Goal: Task Accomplishment & Management: Use online tool/utility

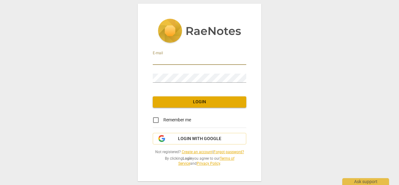
click at [183, 57] on input "email" at bounding box center [200, 60] width 94 height 9
type input "[PERSON_NAME][EMAIL_ADDRESS][PERSON_NAME][DOMAIN_NAME]"
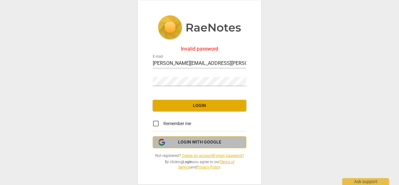
click at [195, 140] on span "Login with Google" at bounding box center [199, 142] width 43 height 6
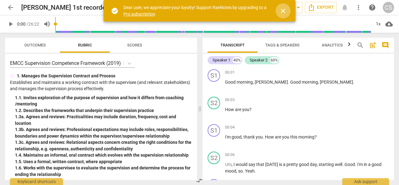
click at [284, 8] on span "close" at bounding box center [282, 10] width 7 height 7
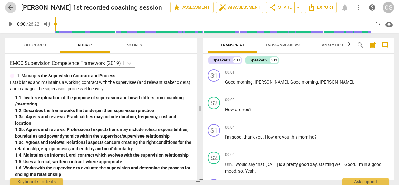
click at [12, 8] on span "arrow_back" at bounding box center [10, 7] width 7 height 7
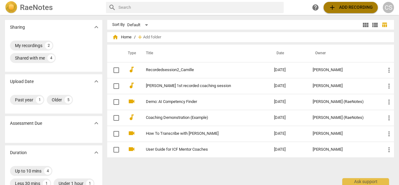
click at [331, 11] on span "add" at bounding box center [332, 7] width 7 height 7
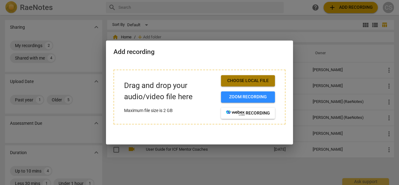
click at [256, 83] on span "Choose local file" at bounding box center [248, 81] width 44 height 6
click at [245, 148] on div at bounding box center [199, 92] width 399 height 185
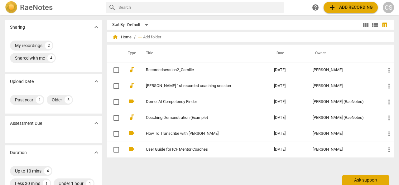
click at [355, 181] on div "Ask support" at bounding box center [365, 180] width 47 height 10
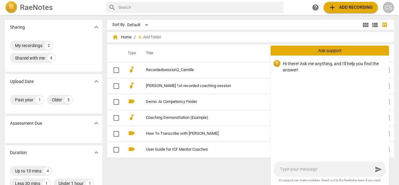
type textarea "H"
type textarea "He"
type textarea "Hel"
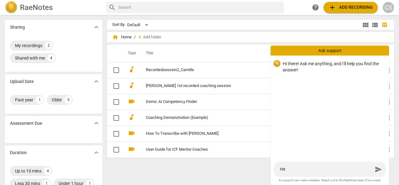
type textarea "Hel"
type textarea "Hell"
type textarea "Hello"
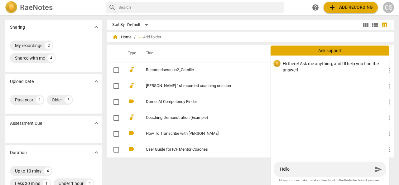
type textarea "Hello,"
type textarea "Hello, h"
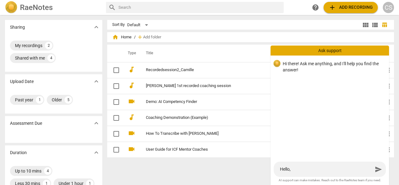
type textarea "Hello, h"
type textarea "Hello, ho"
type textarea "Hello, how"
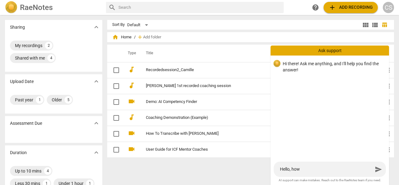
type textarea "Hello, how"
type textarea "Hello, how c"
type textarea "Hello, how ca"
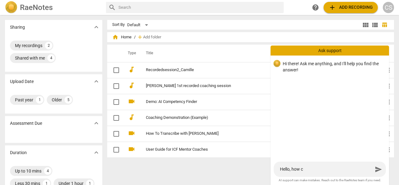
type textarea "Hello, how ca"
type textarea "Hello, how can"
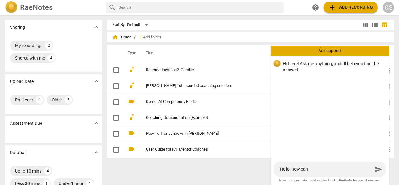
type textarea "Hello, how can I"
type textarea "Hello, how can I u"
type textarea "Hello, how can I up"
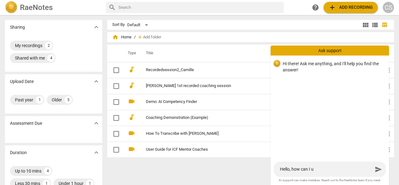
type textarea "Hello, how can I up"
type textarea "Hello, how can I upl"
type textarea "Hello, how can I uplo"
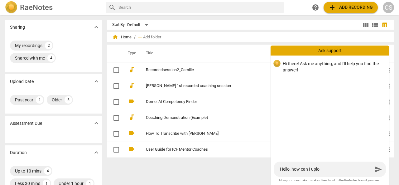
type textarea "Hello, how can I uploa"
type textarea "Hello, how can I upload"
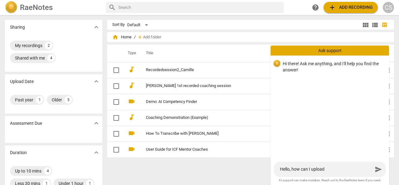
type textarea "Hello, how can I upload"
type textarea "Hello, how can I upload a"
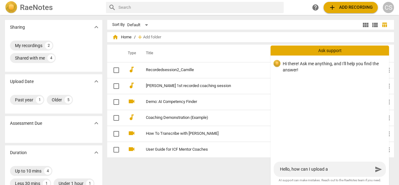
type textarea "Hello, how can I upload a r"
type textarea "Hello, how can I upload a re"
type textarea "Hello, how can I upload a rec"
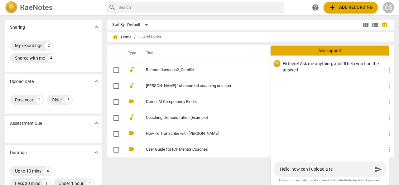
type textarea "Hello, how can I upload a rec"
type textarea "Hello, how can I upload a reco"
type textarea "Hello, how can I upload a recor"
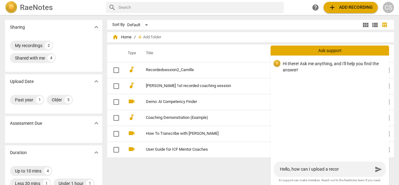
type textarea "Hello, how can I upload a record"
type textarea "Hello, how can I upload a recorde"
type textarea "Hello, how can I upload a recorded"
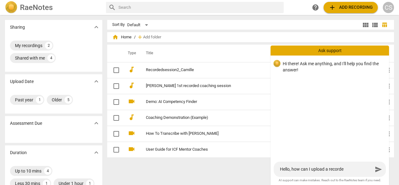
type textarea "Hello, how can I upload a recorded"
type textarea "Hello, how can I upload a recorded s"
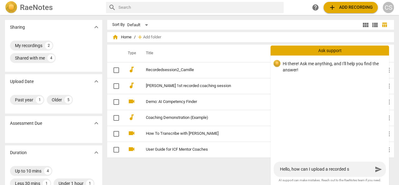
type textarea "Hello, how can I upload a recorded se"
type textarea "Hello, how can I upload a recorded ses"
type textarea "Hello, how can I upload a recorded sess"
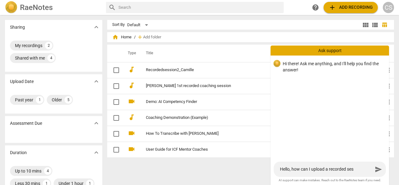
type textarea "Hello, how can I upload a recorded sess"
type textarea "Hello, how can I upload a recorded sessi"
type textarea "Hello, how can I upload a recorded sessio"
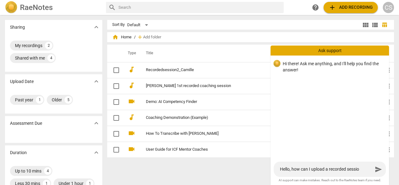
type textarea "Hello, how can I upload a recorded session"
type textarea "Hello, how can I upload a recorded session f"
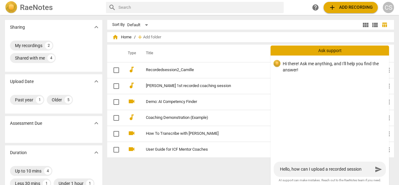
type textarea "Hello, how can I upload a recorded session f"
type textarea "Hello, how can I upload a recorded session fr"
type textarea "Hello, how can I upload a recorded session fro"
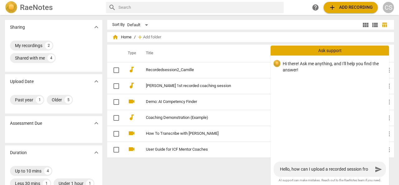
type textarea "Hello, how can I upload a recorded session from"
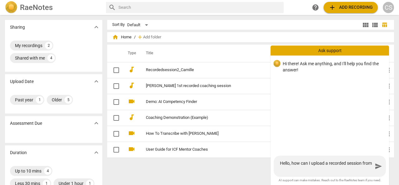
type textarea "Hello, how can I upload a recorded session from"
type textarea "Hello, how can I upload a recorded session from M"
type textarea "Hello, how can I upload a recorded session from Mi"
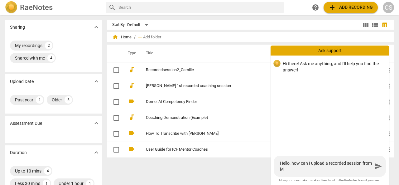
type textarea "Hello, how can I upload a recorded session from Mi"
type textarea "Hello, how can I upload a recorded session from [GEOGRAPHIC_DATA]"
type textarea "Hello, how can I upload a recorded session from [PERSON_NAME]"
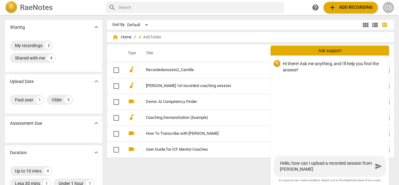
type textarea "Hello, how can I upload a recorded session from [GEOGRAPHIC_DATA]"
type textarea "Hello, how can I upload a recorded session from Micros"
type textarea "Hello, how can I upload a recorded session from Microso"
type textarea "Hello, how can I upload a recorded session from Microsof"
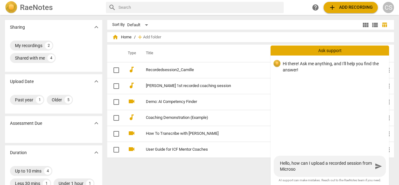
type textarea "Hello, how can I upload a recorded session from Microsof"
type textarea "Hello, how can I upload a recorded session from Microsoft"
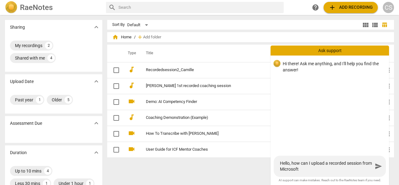
type textarea "Hello, how can I upload a recorded session from Microsoft T"
type textarea "Hello, how can I upload a recorded session from Microsoft Te"
type textarea "Hello, how can I upload a recorded session from Microsoft Tea"
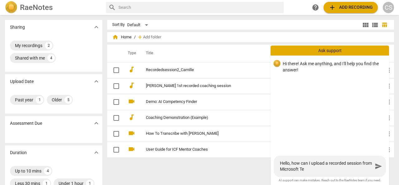
type textarea "Hello, how can I upload a recorded session from Microsoft Tea"
type textarea "Hello, how can I upload a recorded session from Microsoft Team"
type textarea "Hello, how can I upload a recorded session from Microsoft Teams"
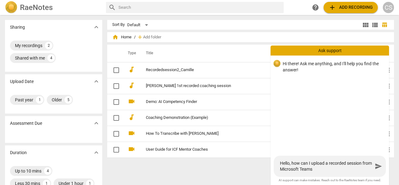
type textarea "Hello, how can I upload a recorded session from Microsoft Teams?"
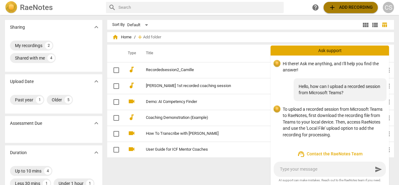
click at [340, 9] on span "add Add recording" at bounding box center [351, 7] width 44 height 7
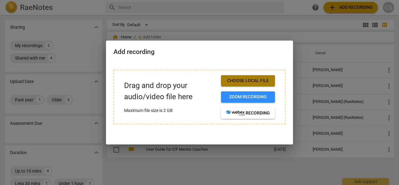
click at [263, 83] on span "Choose local file" at bounding box center [248, 81] width 44 height 6
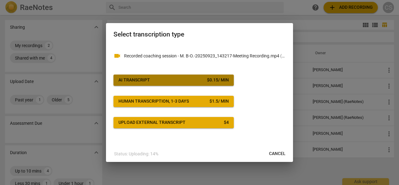
click at [151, 78] on span "AI Transcript $ 0.15 / min" at bounding box center [173, 80] width 110 height 6
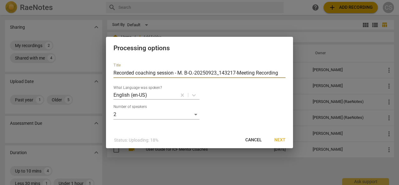
click at [113, 71] on input "Recorded coaching session - M. B-O.-20250923_143217-Meeting Recording" at bounding box center [199, 73] width 172 height 10
click at [244, 71] on input "CS Recorded coaching session - M. B-O.-20250923_143217-Meeting Recording" at bounding box center [199, 73] width 172 height 10
click at [229, 72] on input "CS Recorded coaching session - -Meeting Recording" at bounding box center [199, 73] width 172 height 10
click at [181, 72] on input "CS Recorded coaching session-Sept23-2025" at bounding box center [199, 73] width 172 height 10
type input "CS Recorded coaching session MBO-Sept23-2025"
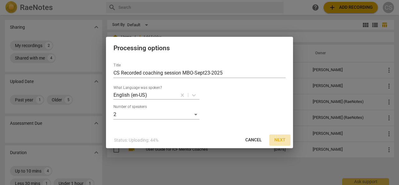
click at [277, 139] on span "Next" at bounding box center [279, 140] width 11 height 6
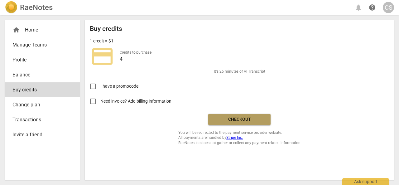
click at [225, 121] on span "Checkout" at bounding box center [239, 119] width 52 height 6
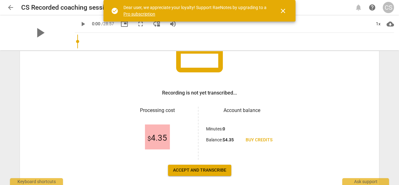
scroll to position [93, 0]
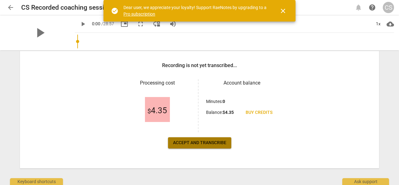
click at [213, 142] on span "Accept and transcribe" at bounding box center [199, 143] width 53 height 6
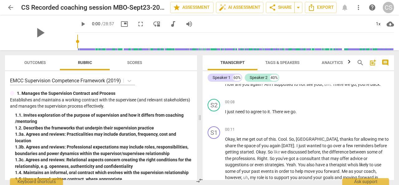
scroll to position [15, 0]
click at [282, 6] on span "share Share" at bounding box center [280, 7] width 23 height 7
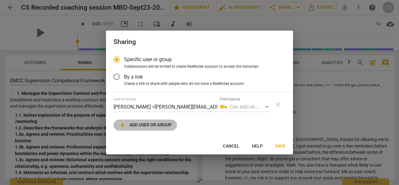
click at [156, 126] on span "add Add user or group" at bounding box center [145, 124] width 53 height 7
radio input "false"
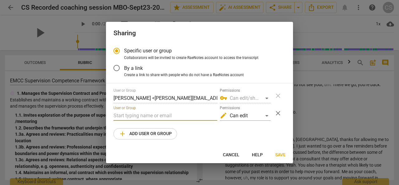
click at [155, 116] on input "text" at bounding box center [165, 116] width 104 height 10
type input "rising@iclirising.com"
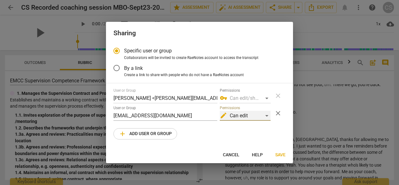
click at [265, 116] on div "edit Can edit" at bounding box center [245, 116] width 51 height 10
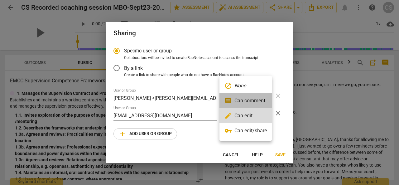
click at [264, 102] on li "comment Can comment" at bounding box center [245, 100] width 52 height 15
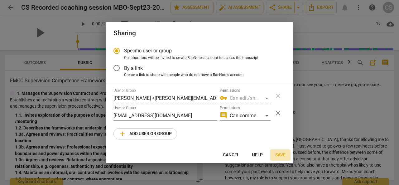
click at [281, 154] on span "Save" at bounding box center [280, 155] width 10 height 6
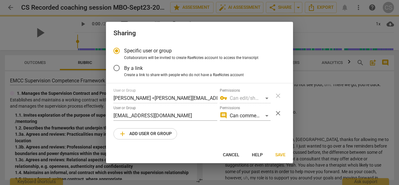
radio input "false"
type input "ICLI RISING Team <rising@iclirising.com>"
